Goal: Task Accomplishment & Management: Manage account settings

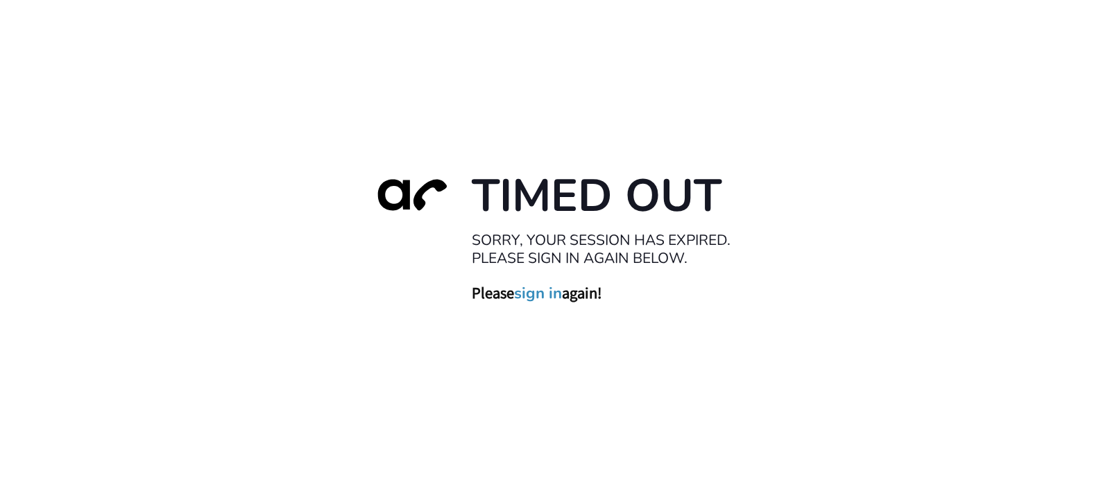
click at [541, 289] on link "sign in" at bounding box center [538, 292] width 48 height 19
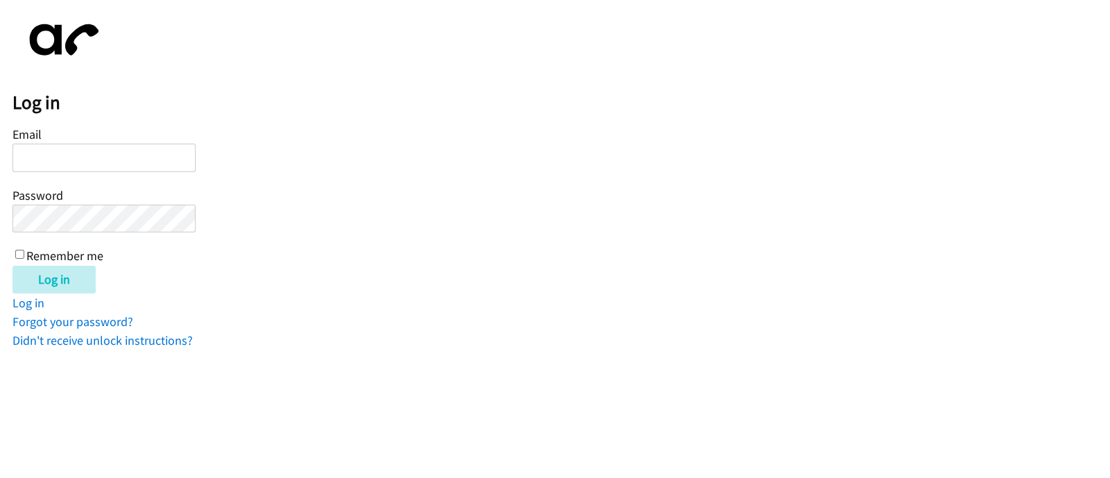
click at [90, 155] on input "Email" at bounding box center [103, 158] width 183 height 28
click at [31, 254] on label "Remember me" at bounding box center [64, 256] width 77 height 16
click at [24, 254] on input "Remember me" at bounding box center [19, 254] width 9 height 9
checkbox input "true"
click at [82, 161] on input "Email" at bounding box center [103, 158] width 183 height 28
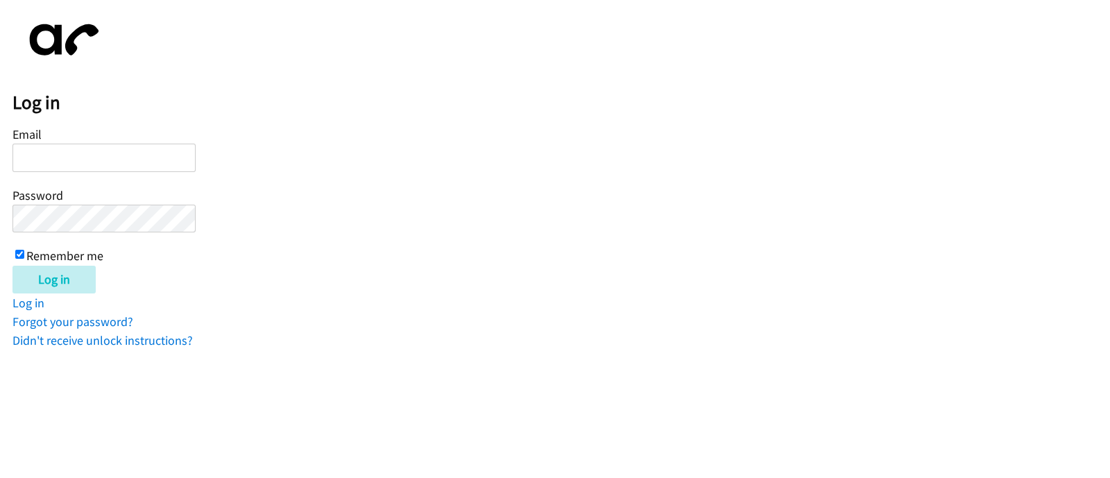
type input "u"
type input "[EMAIL_ADDRESS][PERSON_NAME][DOMAIN_NAME]"
click at [451, 178] on form "Email rubi.nguyen@directit.com Password Remember me Log in" at bounding box center [561, 209] width 1098 height 170
